Goal: Obtain resource: Download file/media

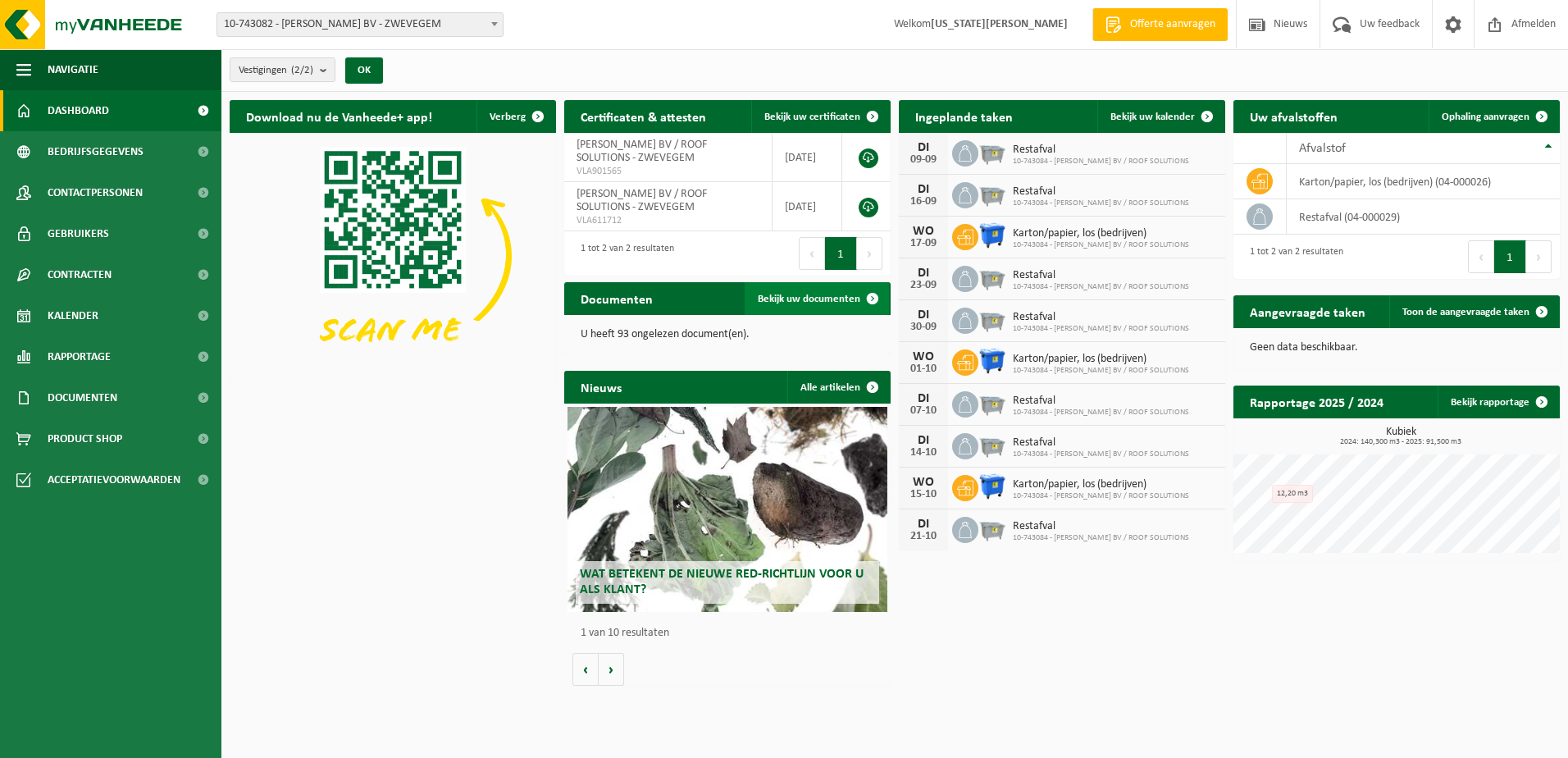
click at [826, 294] on span "Bekijk uw documenten" at bounding box center [809, 299] width 103 height 11
click at [870, 156] on link at bounding box center [868, 158] width 19 height 19
